Goal: Information Seeking & Learning: Learn about a topic

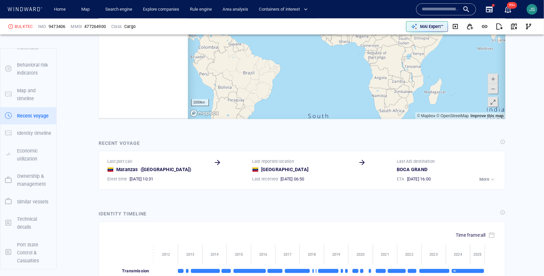
scroll to position [77413, 0]
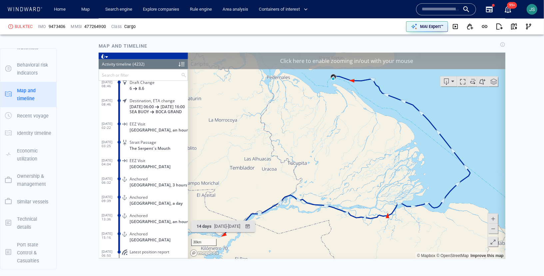
scroll to position [506, 0]
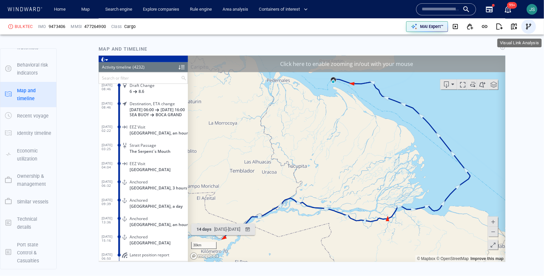
click at [532, 25] on span "button" at bounding box center [529, 26] width 7 height 7
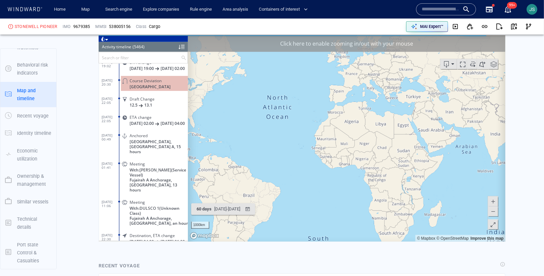
scroll to position [100000, 0]
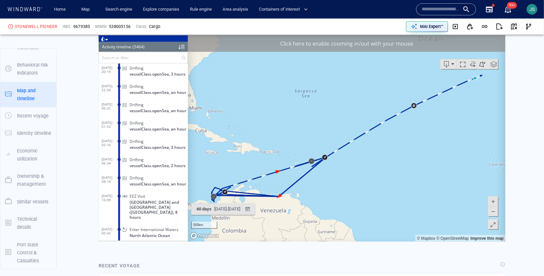
scroll to position [99974, 0]
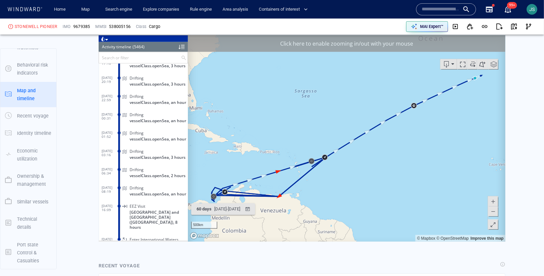
click at [496, 203] on span at bounding box center [493, 201] width 7 height 10
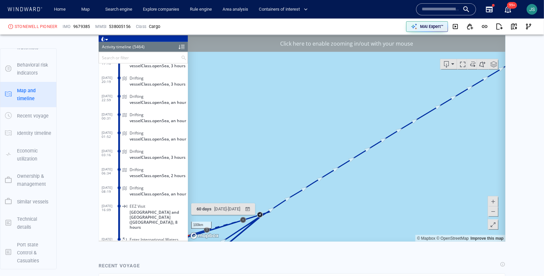
drag, startPoint x: 331, startPoint y: 212, endPoint x: 471, endPoint y: 140, distance: 158.2
click at [470, 140] on canvas "Map" at bounding box center [347, 138] width 318 height 207
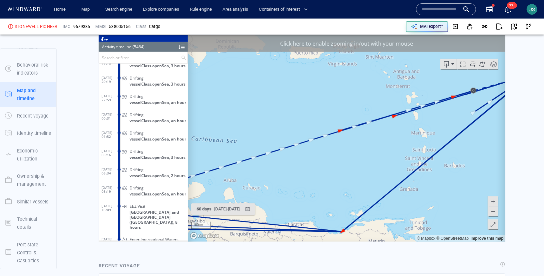
drag, startPoint x: 317, startPoint y: 194, endPoint x: 410, endPoint y: 106, distance: 128.5
click at [406, 108] on canvas "Map" at bounding box center [347, 138] width 318 height 207
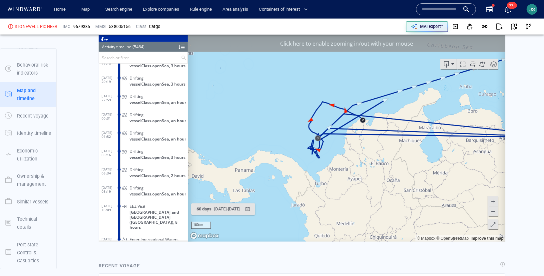
drag, startPoint x: 334, startPoint y: 115, endPoint x: 360, endPoint y: 211, distance: 99.8
click at [360, 211] on canvas "Map" at bounding box center [347, 138] width 318 height 207
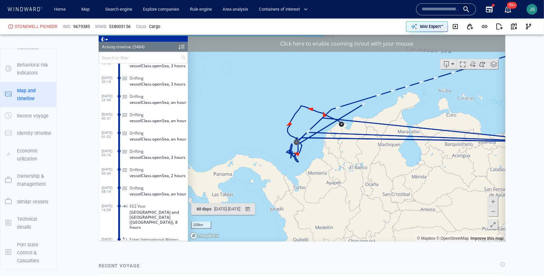
drag, startPoint x: 426, startPoint y: 95, endPoint x: 259, endPoint y: 184, distance: 188.5
click at [261, 181] on canvas "Map" at bounding box center [347, 138] width 318 height 207
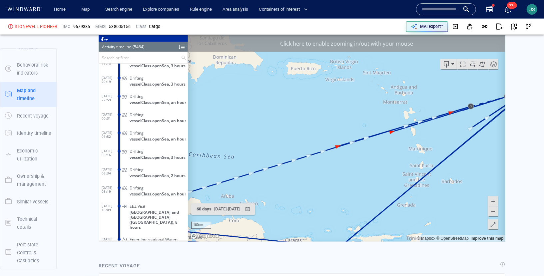
drag, startPoint x: 394, startPoint y: 157, endPoint x: 306, endPoint y: 182, distance: 91.7
click at [306, 182] on canvas "Map" at bounding box center [347, 138] width 318 height 207
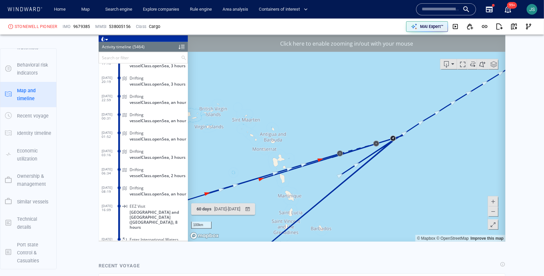
drag, startPoint x: 474, startPoint y: 134, endPoint x: 372, endPoint y: 163, distance: 106.1
click at [372, 163] on canvas "Map" at bounding box center [347, 138] width 318 height 207
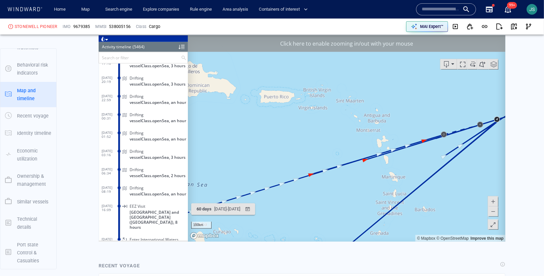
drag, startPoint x: 370, startPoint y: 197, endPoint x: 478, endPoint y: 174, distance: 109.8
click at [477, 175] on canvas "Map" at bounding box center [347, 138] width 318 height 207
drag, startPoint x: 356, startPoint y: 200, endPoint x: 444, endPoint y: 147, distance: 102.9
click at [436, 152] on canvas "Map" at bounding box center [347, 138] width 318 height 207
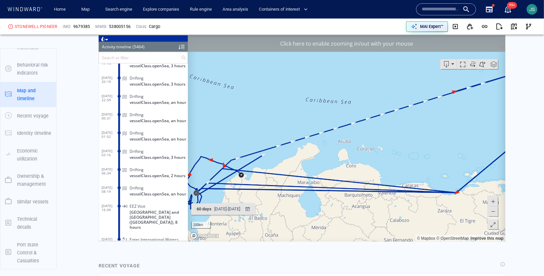
drag, startPoint x: 425, startPoint y: 146, endPoint x: 307, endPoint y: 202, distance: 130.3
click at [307, 202] on canvas "Map" at bounding box center [347, 138] width 318 height 207
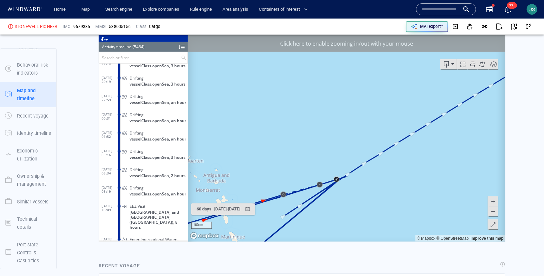
drag, startPoint x: 465, startPoint y: 143, endPoint x: 375, endPoint y: 180, distance: 97.6
click at [397, 168] on canvas "Map" at bounding box center [347, 138] width 318 height 207
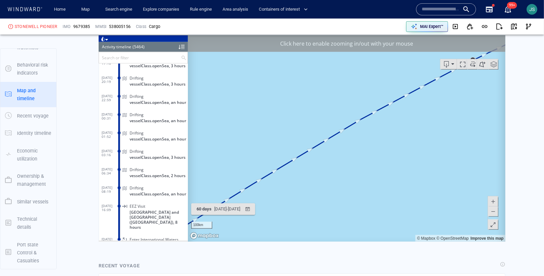
drag, startPoint x: 451, startPoint y: 128, endPoint x: 338, endPoint y: 188, distance: 128.4
click at [350, 180] on canvas "Map" at bounding box center [347, 138] width 318 height 207
drag, startPoint x: 432, startPoint y: 128, endPoint x: 322, endPoint y: 178, distance: 121.0
click at [347, 166] on canvas "Map" at bounding box center [347, 138] width 318 height 207
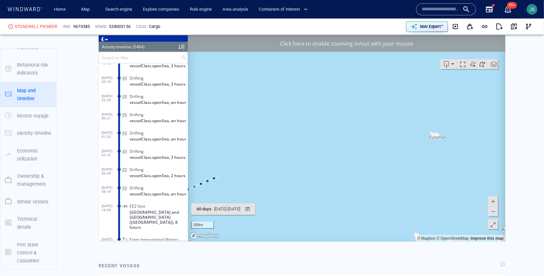
drag, startPoint x: 362, startPoint y: 159, endPoint x: 430, endPoint y: 91, distance: 96.4
click at [430, 91] on canvas "Map" at bounding box center [347, 138] width 318 height 207
drag, startPoint x: 346, startPoint y: 147, endPoint x: 400, endPoint y: 119, distance: 60.8
click at [390, 122] on canvas "Map" at bounding box center [347, 138] width 318 height 207
drag, startPoint x: 312, startPoint y: 129, endPoint x: 418, endPoint y: 73, distance: 120.2
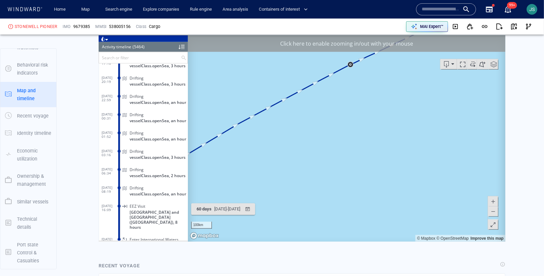
click at [403, 78] on canvas "Map" at bounding box center [347, 138] width 318 height 207
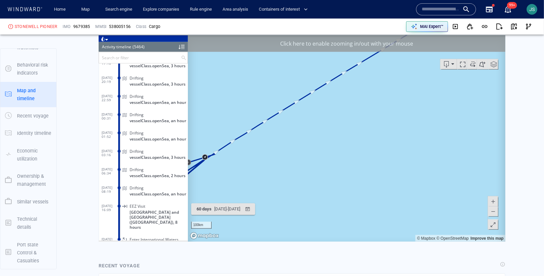
drag, startPoint x: 416, startPoint y: 91, endPoint x: 448, endPoint y: 84, distance: 32.2
click at [448, 84] on canvas "Map" at bounding box center [347, 138] width 318 height 207
drag, startPoint x: 299, startPoint y: 180, endPoint x: 402, endPoint y: 123, distance: 117.6
click at [398, 126] on canvas "Map" at bounding box center [347, 138] width 318 height 207
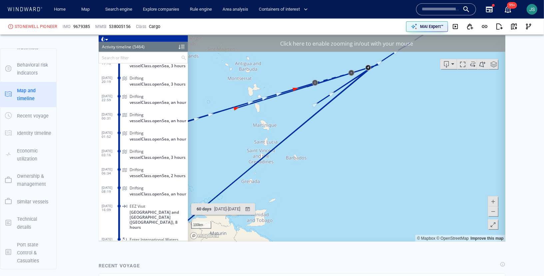
drag, startPoint x: 239, startPoint y: 163, endPoint x: 364, endPoint y: 162, distance: 125.7
click at [348, 160] on canvas "Map" at bounding box center [347, 138] width 318 height 207
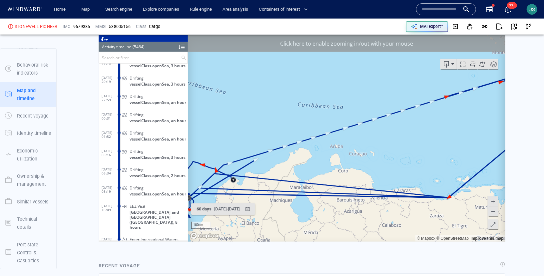
drag, startPoint x: 277, startPoint y: 167, endPoint x: 295, endPoint y: 160, distance: 18.6
click at [295, 160] on canvas "Map" at bounding box center [347, 138] width 318 height 207
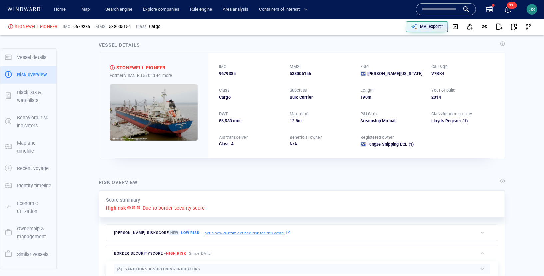
scroll to position [0, 0]
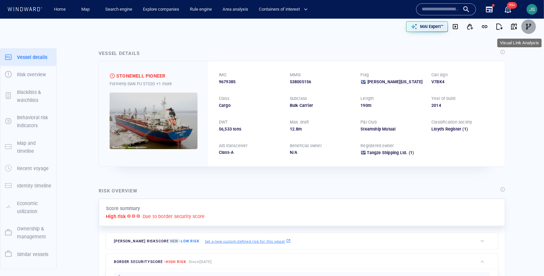
click at [529, 28] on span "button" at bounding box center [529, 26] width 7 height 7
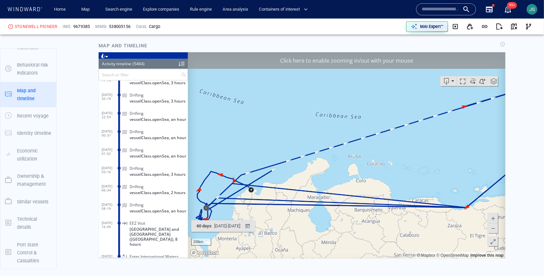
scroll to position [548, 0]
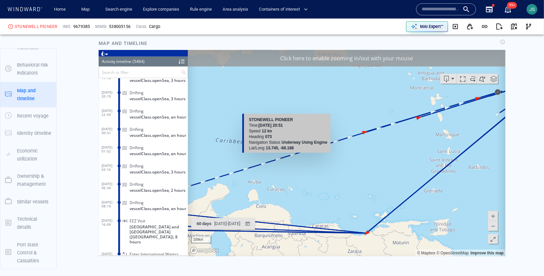
drag, startPoint x: 401, startPoint y: 128, endPoint x: 286, endPoint y: 159, distance: 119.1
click at [286, 159] on canvas "Map" at bounding box center [347, 153] width 318 height 207
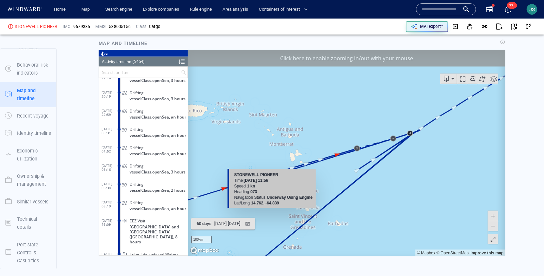
click at [245, 186] on div "100km © Mapbox © OpenStreetMap Improve this map STONEWELL PIONEER Time 27 July …" at bounding box center [347, 153] width 318 height 207
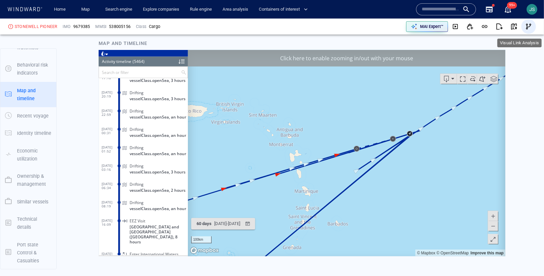
click at [528, 27] on span "button" at bounding box center [529, 26] width 7 height 7
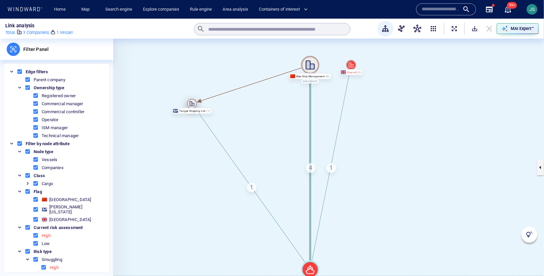
drag, startPoint x: 311, startPoint y: 166, endPoint x: 192, endPoint y: 103, distance: 134.4
click at [192, 103] on icon at bounding box center [192, 104] width 10 height 10
click at [311, 169] on div "4" at bounding box center [311, 168] width 10 height 10
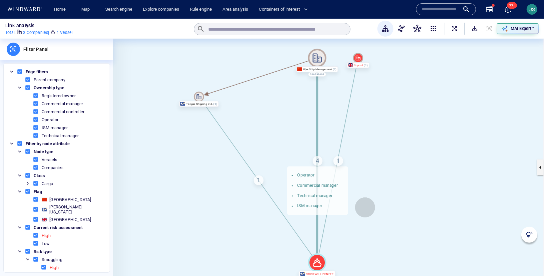
drag, startPoint x: 359, startPoint y: 213, endPoint x: 365, endPoint y: 208, distance: 8.8
click at [365, 208] on canvas at bounding box center [328, 168] width 431 height 258
click at [258, 180] on div "1" at bounding box center [259, 181] width 10 height 10
click at [335, 160] on div "1" at bounding box center [339, 161] width 10 height 10
click at [420, 134] on canvas at bounding box center [328, 168] width 431 height 258
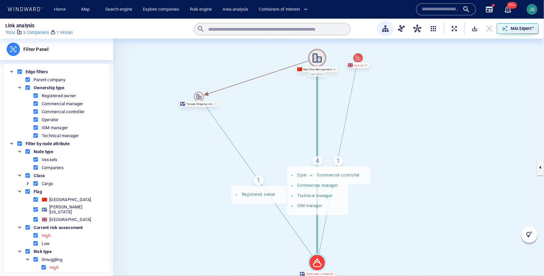
click at [36, 241] on span at bounding box center [36, 244] width 6 height 6
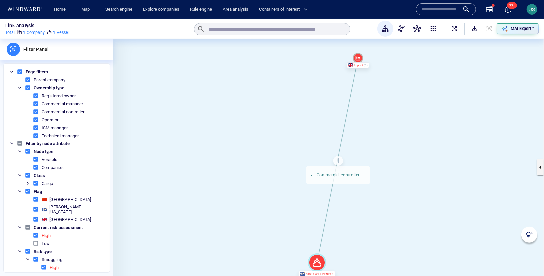
click at [36, 241] on span at bounding box center [36, 244] width 6 height 6
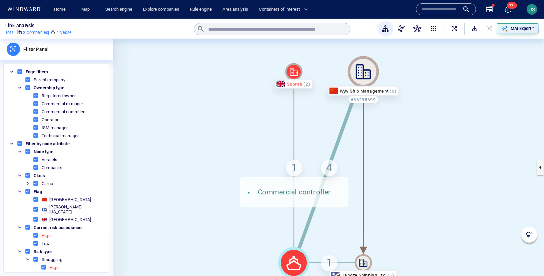
click at [431, 157] on canvas at bounding box center [328, 168] width 431 height 258
click at [363, 78] on icon at bounding box center [363, 71] width 15 height 15
click at [295, 68] on icon at bounding box center [293, 71] width 17 height 17
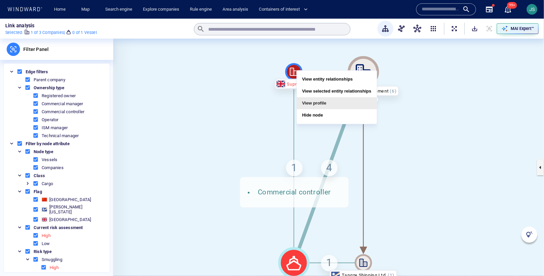
click at [307, 102] on button "View profile" at bounding box center [337, 103] width 80 height 12
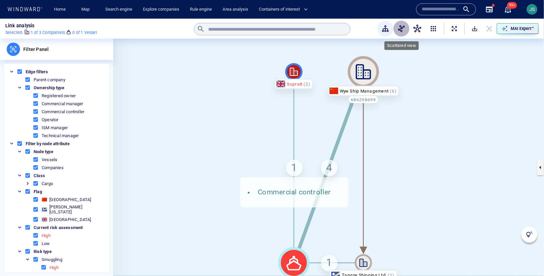
click at [402, 27] on span "button" at bounding box center [402, 29] width 8 height 8
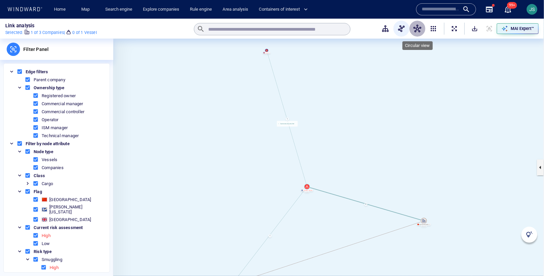
click at [420, 28] on span "button" at bounding box center [418, 29] width 8 height 8
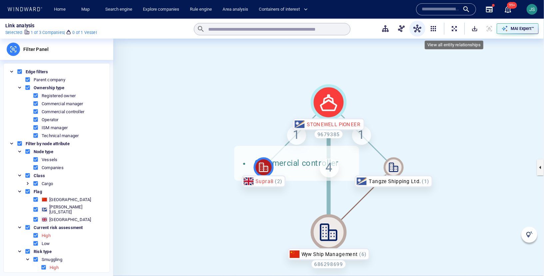
click at [457, 26] on span "ExpandAllNodes" at bounding box center [454, 28] width 7 height 7
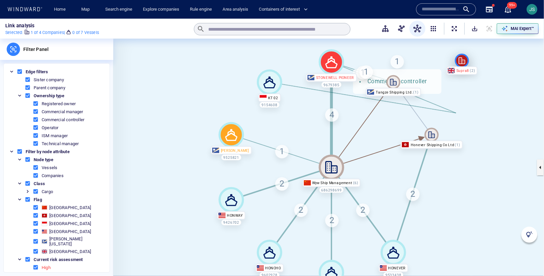
drag, startPoint x: 434, startPoint y: 197, endPoint x: 465, endPoint y: 57, distance: 143.3
click at [465, 57] on icon at bounding box center [462, 61] width 14 height 14
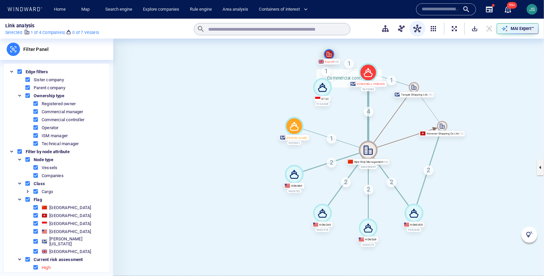
drag, startPoint x: 468, startPoint y: 70, endPoint x: 332, endPoint y: 48, distance: 138.2
click at [332, 49] on icon at bounding box center [329, 54] width 10 height 10
click at [490, 91] on canvas at bounding box center [328, 168] width 431 height 258
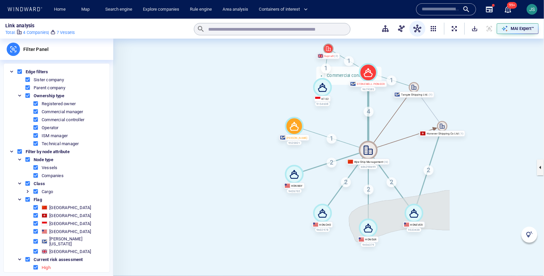
drag, startPoint x: 450, startPoint y: 191, endPoint x: 450, endPoint y: 230, distance: 39.7
click at [450, 230] on canvas at bounding box center [328, 168] width 431 height 258
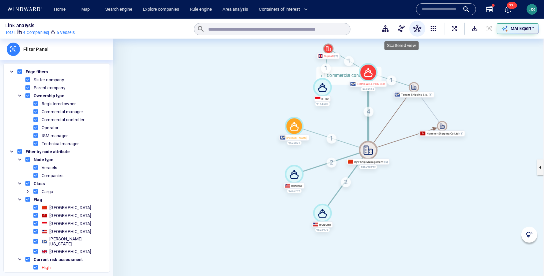
click at [402, 29] on span "button" at bounding box center [402, 29] width 8 height 8
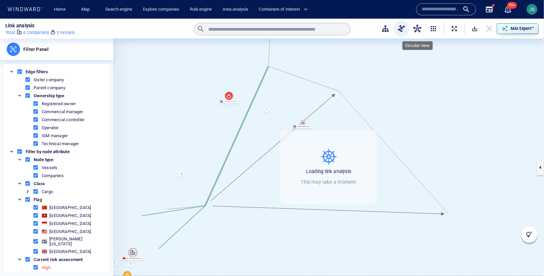
click at [418, 30] on span "button" at bounding box center [418, 29] width 8 height 8
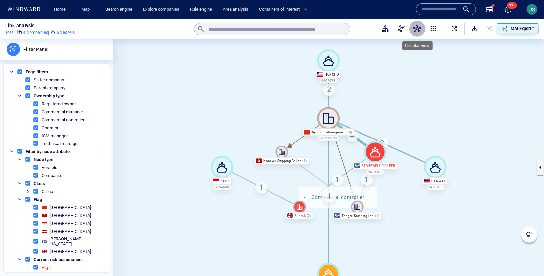
click at [418, 30] on span "button" at bounding box center [418, 29] width 8 height 8
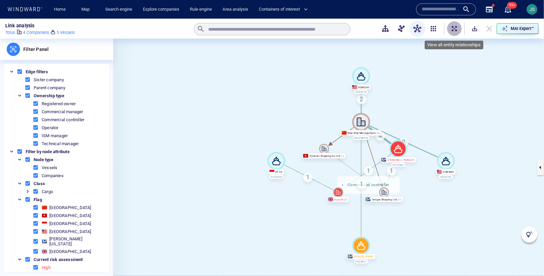
click at [453, 28] on span "ExpandAllNodes" at bounding box center [454, 28] width 7 height 7
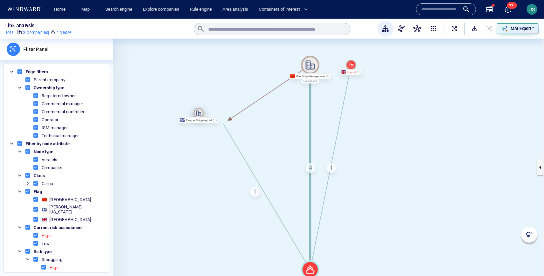
drag, startPoint x: 312, startPoint y: 166, endPoint x: 192, endPoint y: 113, distance: 131.1
click at [194, 113] on icon at bounding box center [199, 113] width 10 height 10
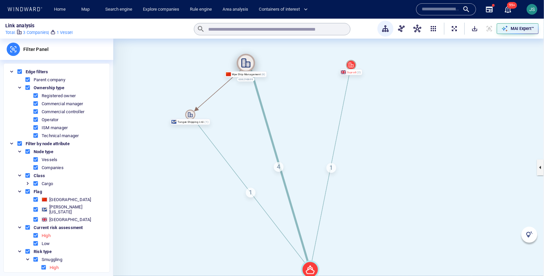
drag, startPoint x: 312, startPoint y: 65, endPoint x: 246, endPoint y: 63, distance: 65.7
click at [246, 63] on icon at bounding box center [246, 63] width 18 height 18
drag, startPoint x: 354, startPoint y: 64, endPoint x: 401, endPoint y: 62, distance: 47.4
click at [399, 62] on icon at bounding box center [393, 63] width 10 height 10
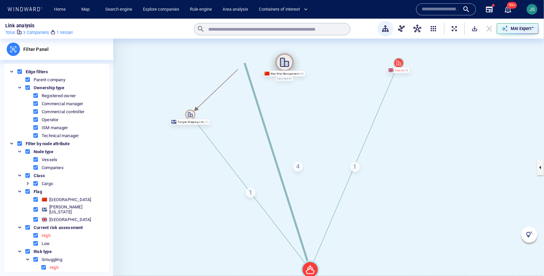
drag, startPoint x: 248, startPoint y: 65, endPoint x: 292, endPoint y: 64, distance: 43.7
click at [292, 64] on icon at bounding box center [285, 62] width 18 height 18
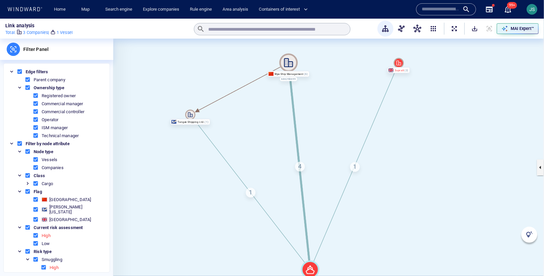
click at [299, 168] on div "4" at bounding box center [300, 167] width 10 height 10
click at [35, 241] on span at bounding box center [36, 244] width 6 height 6
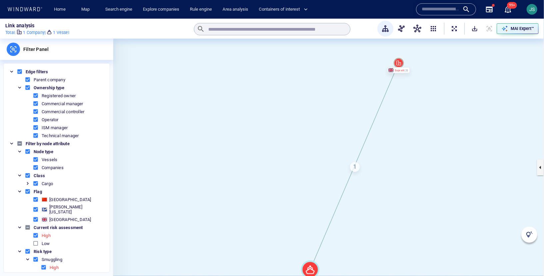
click at [35, 241] on span at bounding box center [36, 244] width 6 height 6
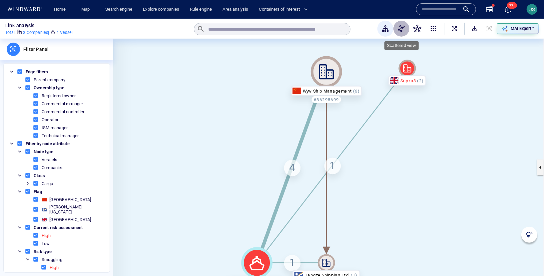
click at [401, 28] on span "button" at bounding box center [402, 29] width 8 height 8
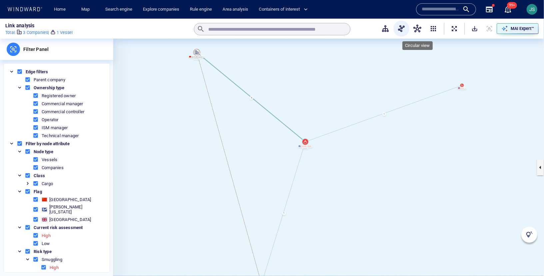
click at [418, 29] on span "button" at bounding box center [418, 29] width 8 height 8
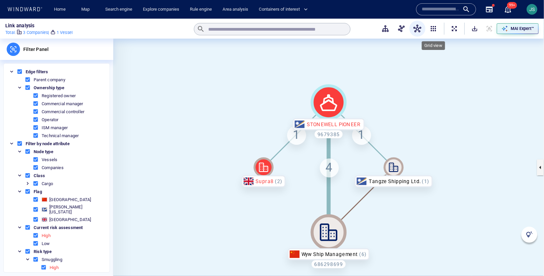
click at [434, 30] on span "button" at bounding box center [434, 29] width 8 height 8
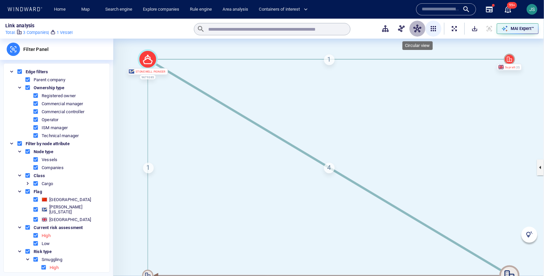
click at [419, 31] on span "button" at bounding box center [418, 29] width 8 height 8
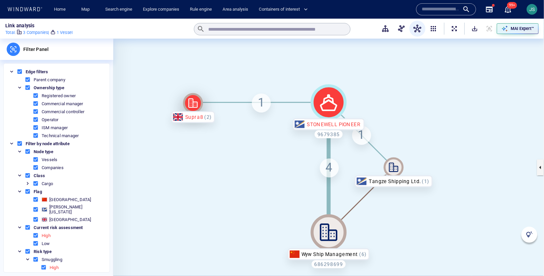
drag, startPoint x: 267, startPoint y: 167, endPoint x: 196, endPoint y: 103, distance: 95.6
click at [196, 103] on icon at bounding box center [192, 103] width 9 height 9
click at [455, 30] on span "ExpandAllNodes" at bounding box center [454, 28] width 7 height 7
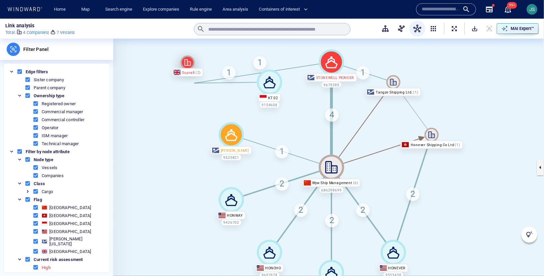
drag, startPoint x: 239, startPoint y: 122, endPoint x: 192, endPoint y: 62, distance: 76.6
click at [188, 64] on icon at bounding box center [188, 62] width 14 height 14
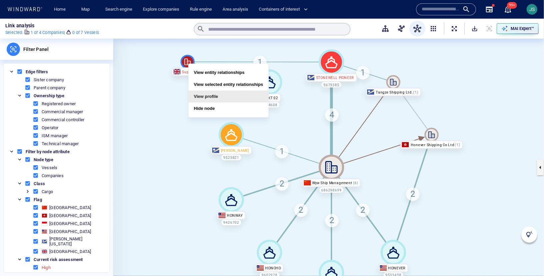
click at [202, 95] on button "View profile" at bounding box center [229, 97] width 80 height 12
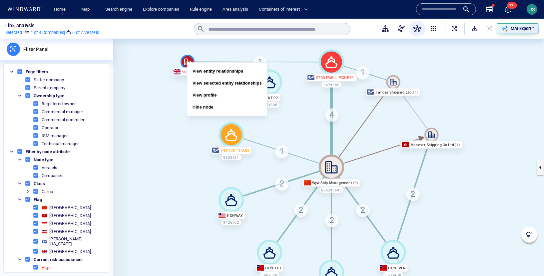
click at [161, 103] on canvas at bounding box center [328, 168] width 431 height 258
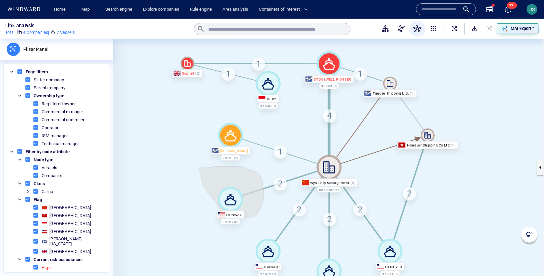
drag, startPoint x: 201, startPoint y: 175, endPoint x: 199, endPoint y: 171, distance: 4.2
click at [199, 171] on canvas at bounding box center [328, 168] width 431 height 258
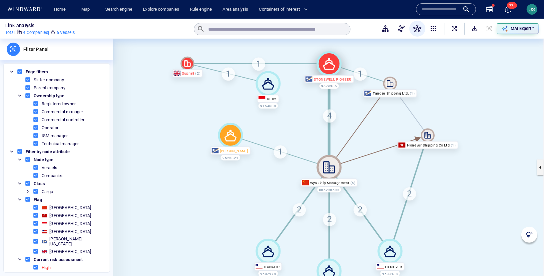
click at [332, 66] on icon at bounding box center [329, 63] width 25 height 25
click at [234, 137] on icon at bounding box center [230, 135] width 25 height 25
click at [540, 167] on button "button" at bounding box center [540, 168] width 7 height 16
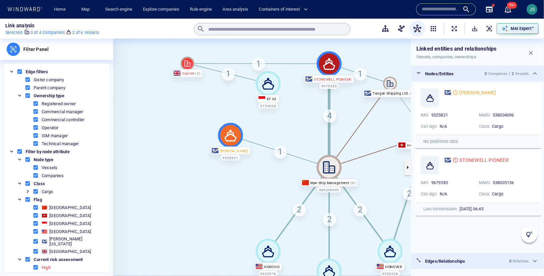
click at [293, 155] on canvas at bounding box center [328, 168] width 431 height 258
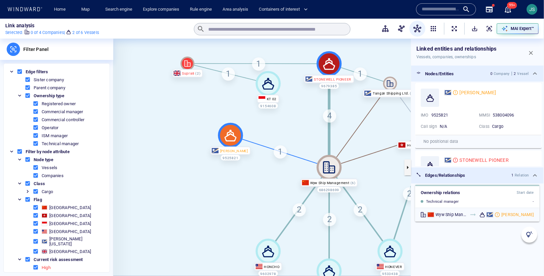
click at [329, 133] on canvas at bounding box center [328, 168] width 431 height 258
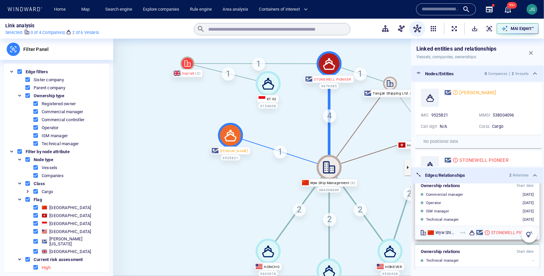
scroll to position [19, 0]
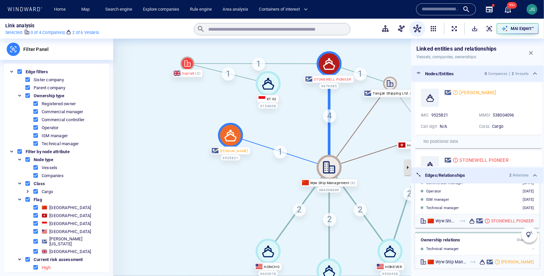
click at [407, 167] on button "button" at bounding box center [408, 168] width 7 height 16
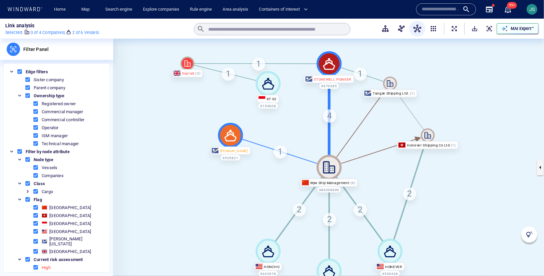
click at [523, 30] on p "MAI Expert™" at bounding box center [522, 29] width 23 height 6
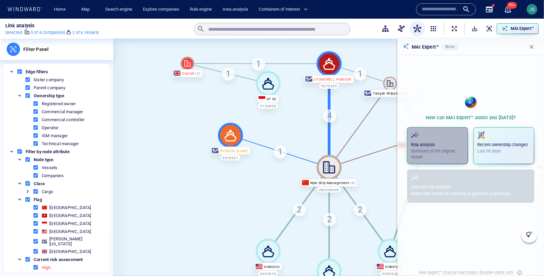
click at [448, 145] on p "Risk analysis" at bounding box center [437, 145] width 53 height 6
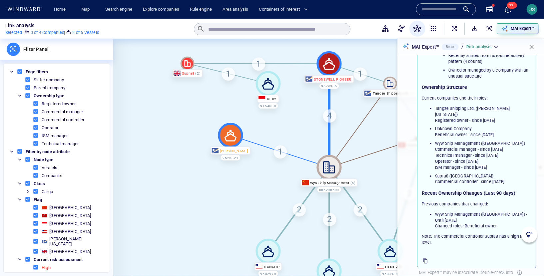
scroll to position [128, 0]
click at [535, 48] on span "button" at bounding box center [532, 47] width 7 height 7
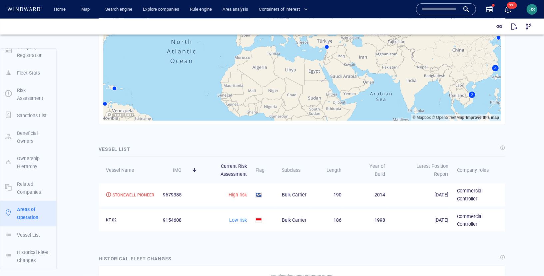
scroll to position [687, 0]
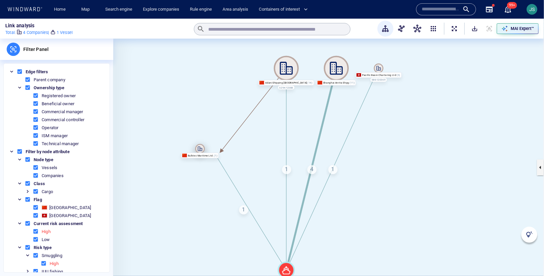
drag, startPoint x: 286, startPoint y: 176, endPoint x: 199, endPoint y: 150, distance: 90.4
click at [199, 150] on icon at bounding box center [200, 149] width 10 height 10
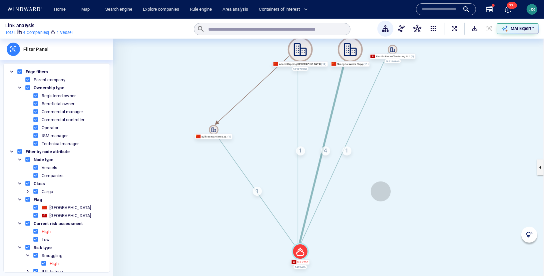
drag, startPoint x: 367, startPoint y: 215, endPoint x: 381, endPoint y: 197, distance: 23.3
click at [381, 197] on canvas at bounding box center [328, 168] width 431 height 258
click at [456, 31] on span "ExpandAllNodes" at bounding box center [454, 28] width 7 height 7
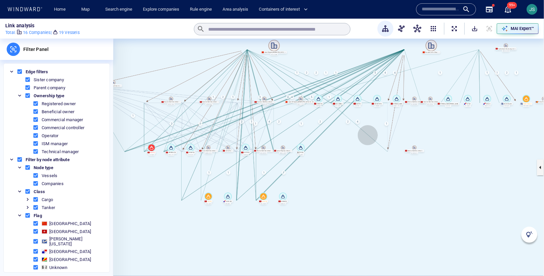
drag, startPoint x: 414, startPoint y: 203, endPoint x: 395, endPoint y: 131, distance: 74.1
click at [395, 131] on canvas at bounding box center [328, 168] width 431 height 258
